Goal: Task Accomplishment & Management: Manage account settings

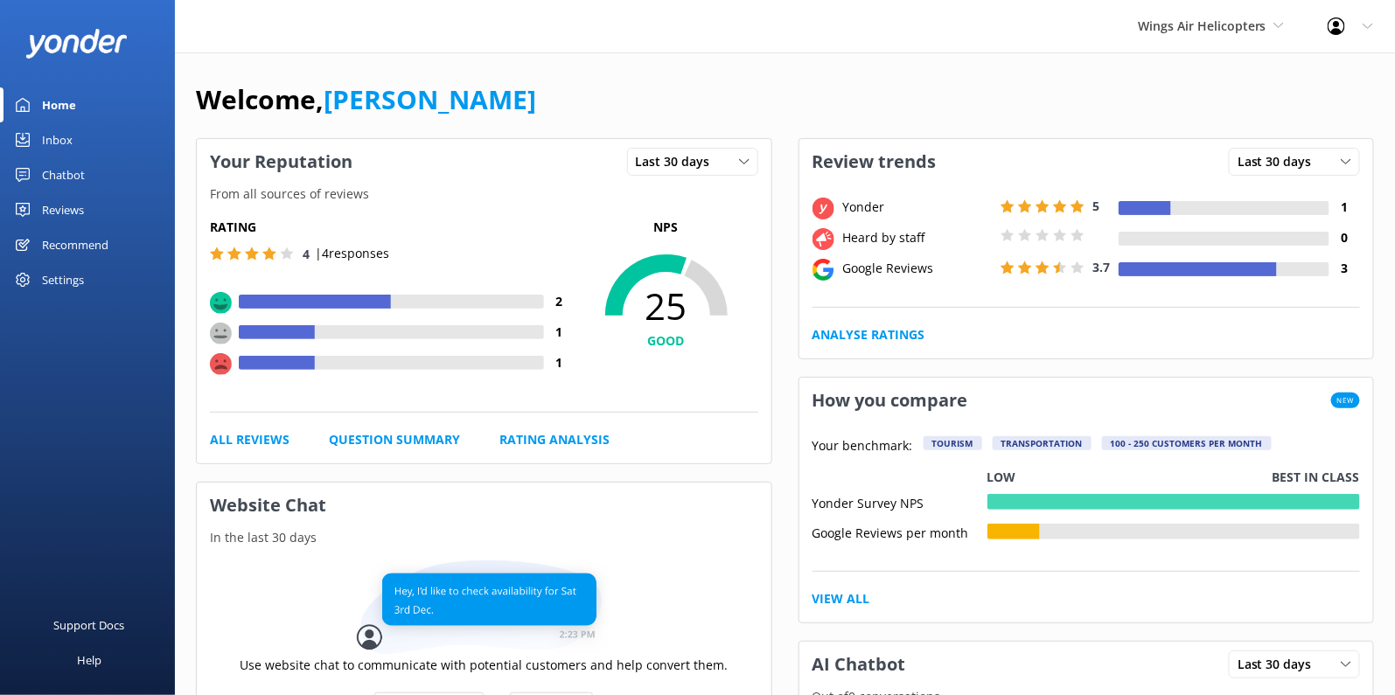
click at [77, 282] on div "Settings" at bounding box center [63, 279] width 42 height 35
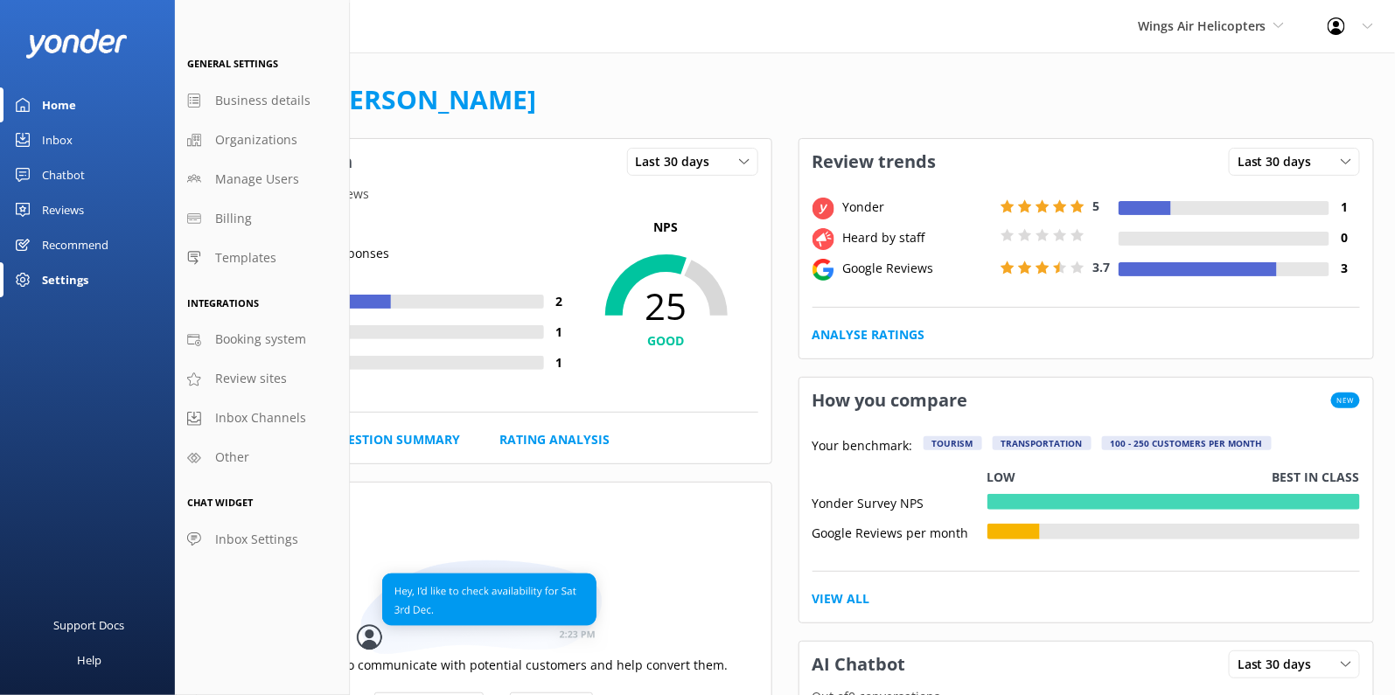
click at [80, 211] on div "Reviews" at bounding box center [63, 209] width 42 height 35
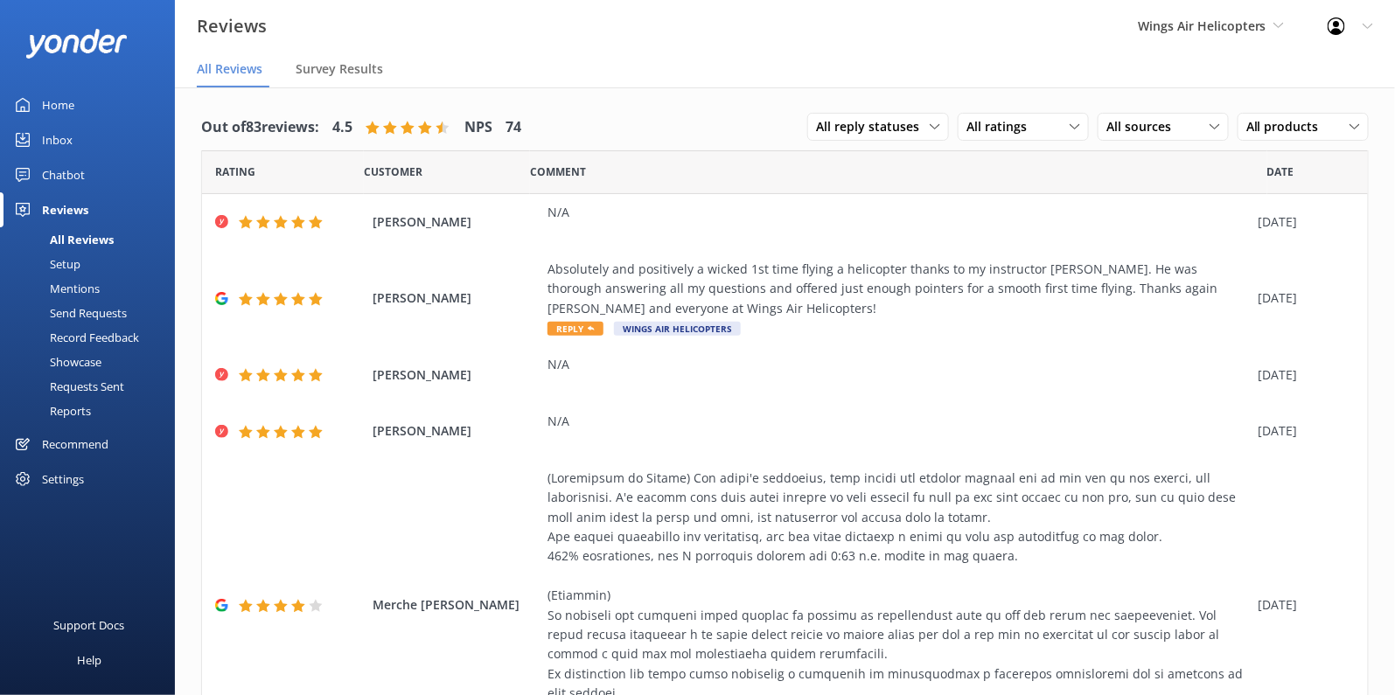
click at [73, 261] on div "Setup" at bounding box center [45, 264] width 70 height 24
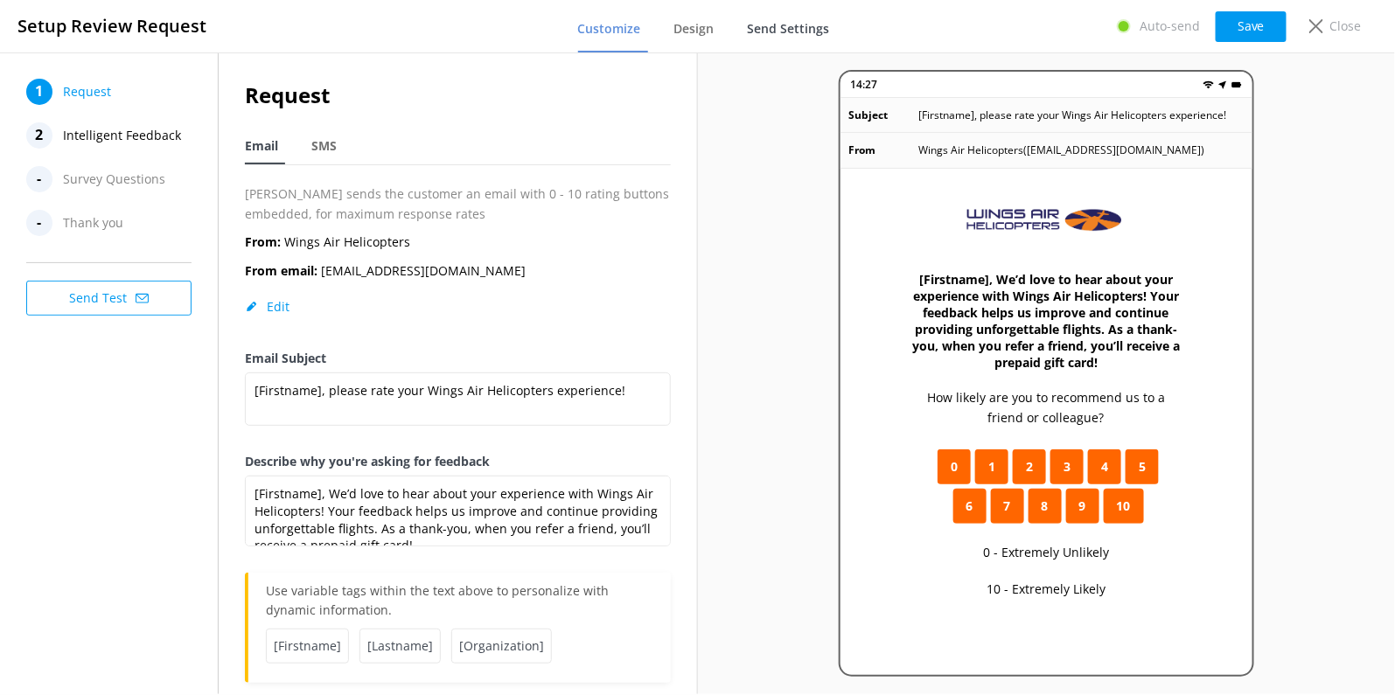
click at [772, 36] on span "Send Settings" at bounding box center [789, 28] width 82 height 17
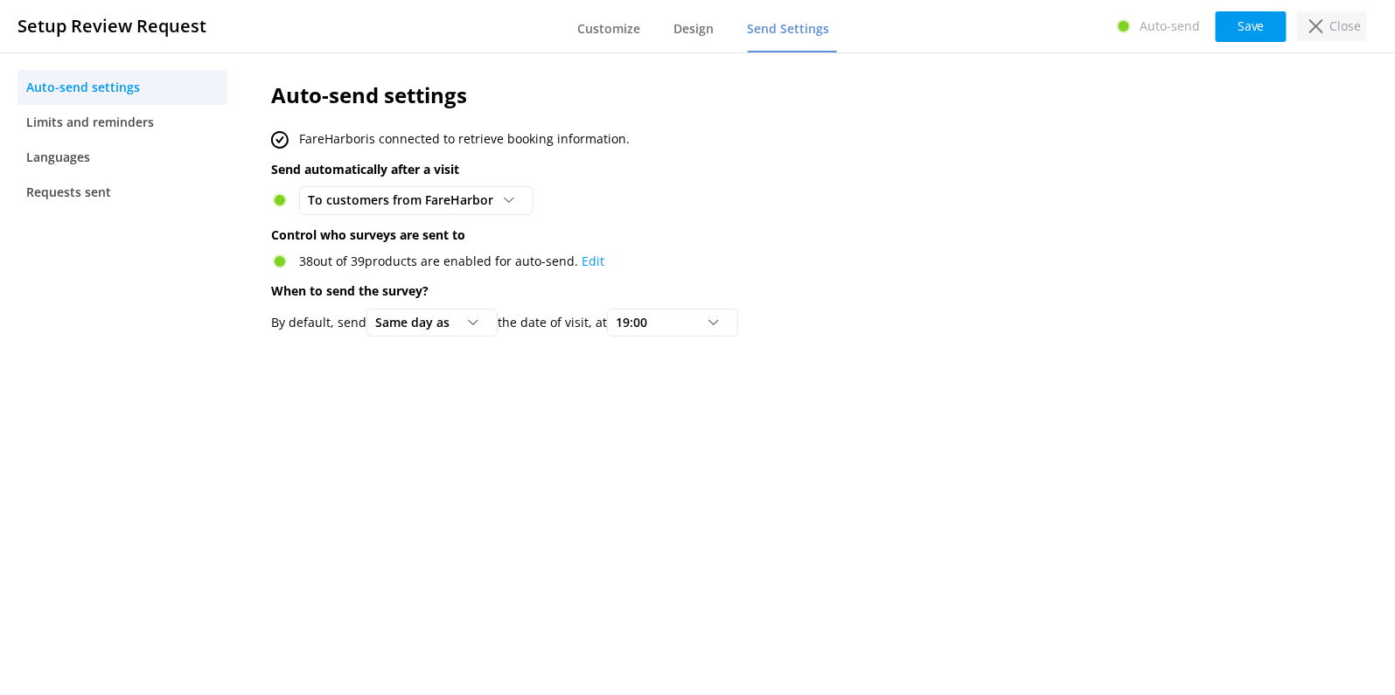
click at [1322, 33] on div "Close" at bounding box center [1332, 26] width 70 height 30
